Goal: Task Accomplishment & Management: Complete application form

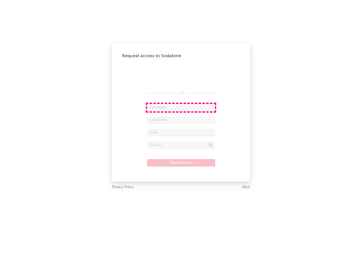
click at [181, 107] on input "text" at bounding box center [181, 108] width 68 height 8
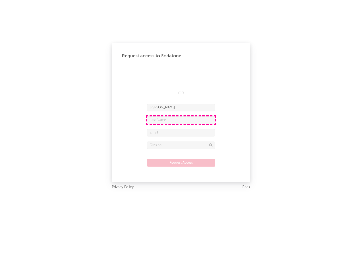
type input "[PERSON_NAME]"
click at [181, 120] on input "text" at bounding box center [181, 121] width 68 height 8
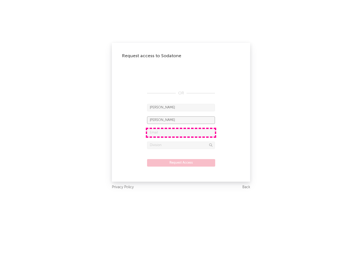
type input "[PERSON_NAME]"
click at [181, 133] on input "text" at bounding box center [181, 133] width 68 height 8
type input "[EMAIL_ADDRESS][DOMAIN_NAME]"
click at [181, 145] on input "text" at bounding box center [181, 146] width 68 height 8
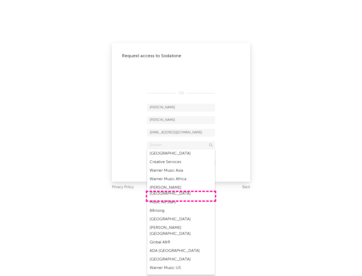
click at [181, 198] on div "Music All Stars" at bounding box center [181, 202] width 68 height 9
type input "Music All Stars"
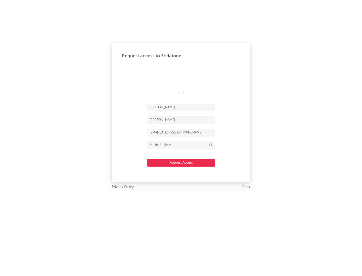
click at [181, 163] on button "Request Access" at bounding box center [181, 163] width 68 height 8
